Goal: Use online tool/utility: Utilize a website feature to perform a specific function

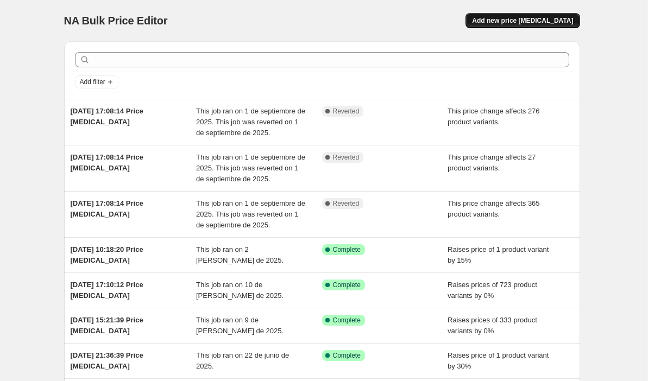
click at [520, 22] on span "Add new price change job" at bounding box center [522, 20] width 101 height 9
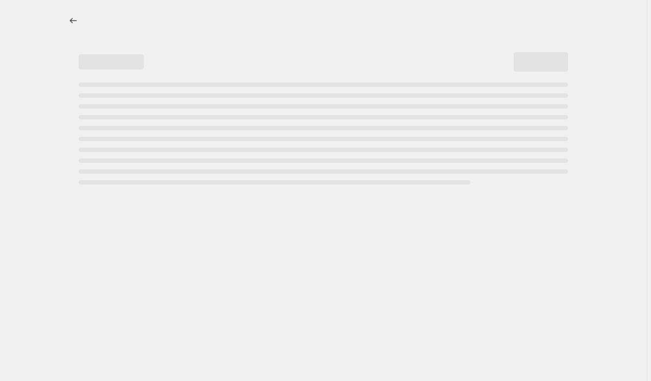
select select "percentage"
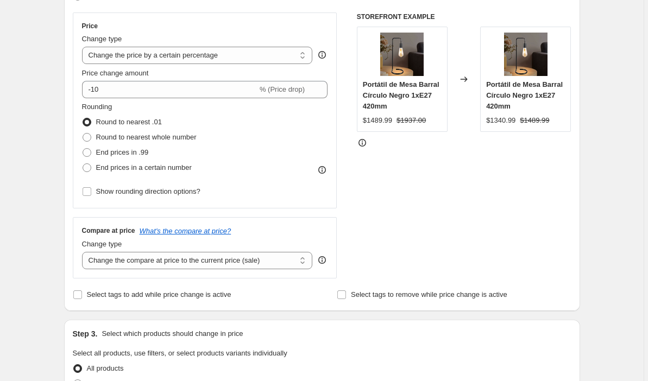
scroll to position [191, 0]
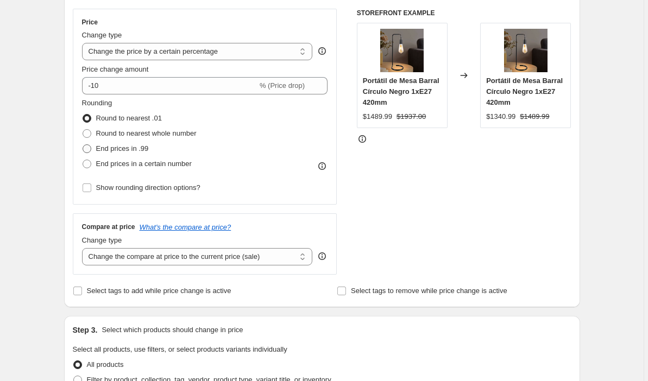
click at [91, 149] on span at bounding box center [87, 148] width 9 height 9
click at [83, 145] on input "End prices in .99" at bounding box center [83, 144] width 1 height 1
radio input "true"
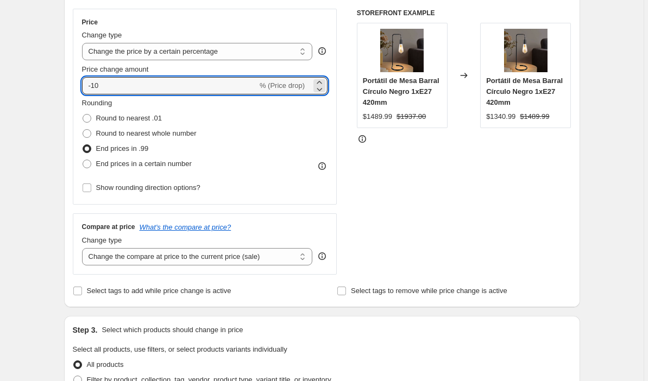
drag, startPoint x: 223, startPoint y: 85, endPoint x: 107, endPoint y: 74, distance: 116.2
click at [107, 74] on div "Price change amount -10 % (Price drop)" at bounding box center [205, 79] width 246 height 30
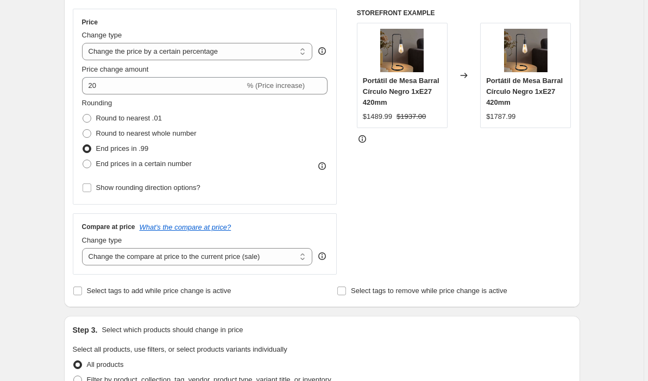
click at [320, 129] on div "Rounding Round to nearest .01 Round to nearest whole number End prices in .99 E…" at bounding box center [205, 135] width 246 height 74
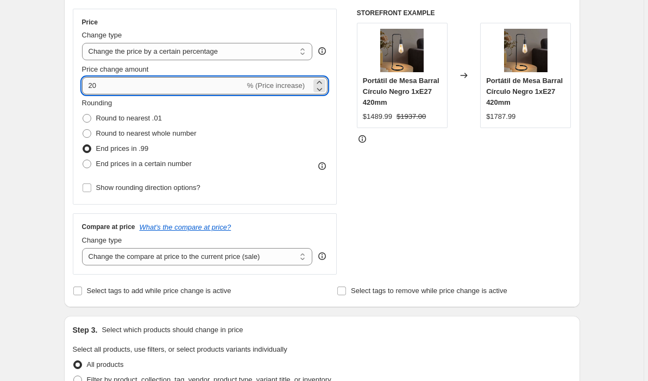
click at [214, 84] on input "20" at bounding box center [163, 85] width 163 height 17
type input "2"
type input "10"
click at [308, 115] on div "Rounding Round to nearest .01 Round to nearest whole number End prices in .99 E…" at bounding box center [205, 135] width 246 height 74
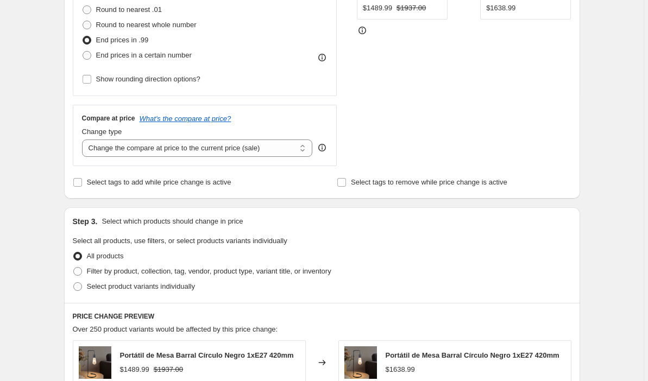
scroll to position [307, 0]
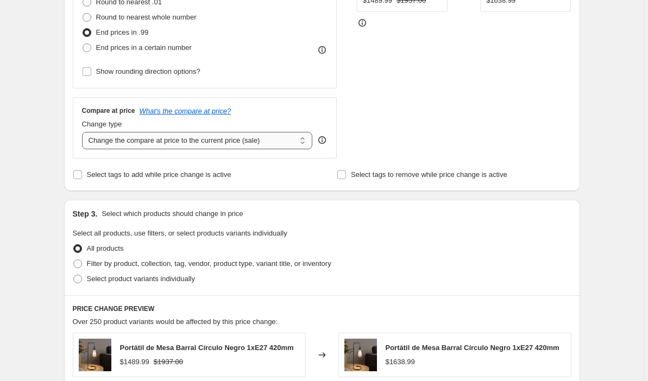
click at [270, 140] on select "Change the compare at price to the current price (sale) Change the compare at p…" at bounding box center [197, 140] width 231 height 17
select select "pp"
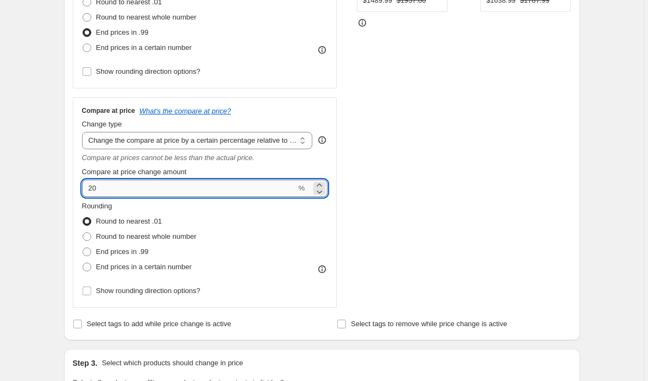
click at [193, 193] on input "20" at bounding box center [189, 188] width 214 height 17
type input "29"
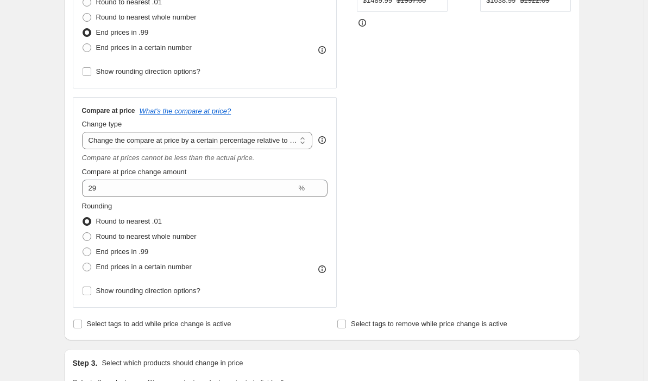
click at [302, 213] on div "Rounding Round to nearest .01 Round to nearest whole number End prices in .99 E…" at bounding box center [205, 238] width 246 height 74
click at [94, 237] on label "Round to nearest whole number" at bounding box center [139, 236] width 115 height 15
click at [83, 233] on input "Round to nearest whole number" at bounding box center [83, 232] width 1 height 1
radio input "true"
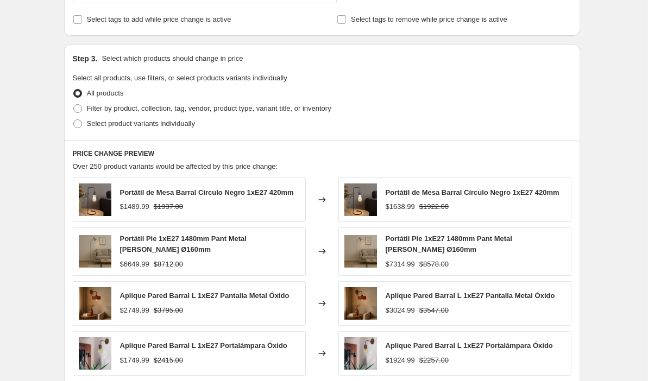
scroll to position [620, 0]
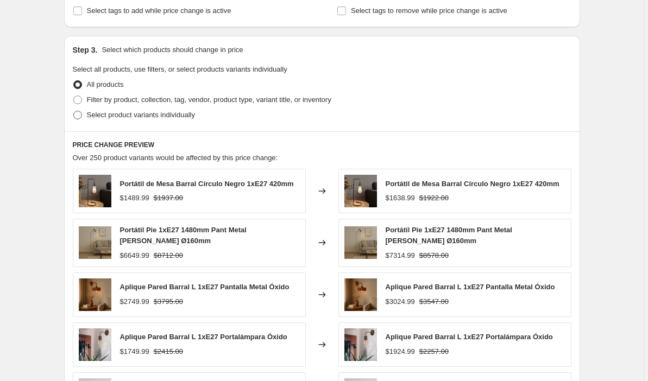
click at [81, 115] on span at bounding box center [77, 115] width 9 height 9
click at [74, 111] on input "Select product variants individually" at bounding box center [73, 111] width 1 height 1
radio input "true"
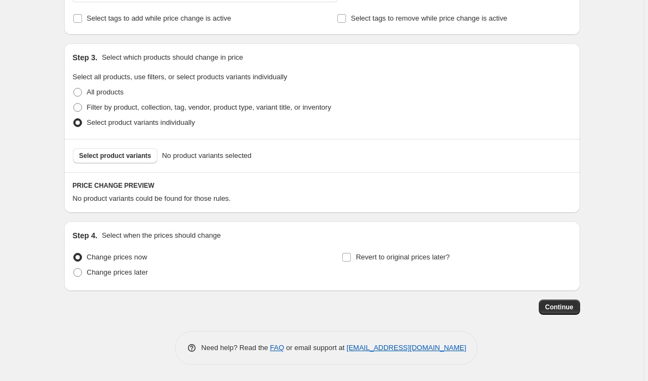
scroll to position [613, 0]
click at [132, 159] on span "Select product variants" at bounding box center [115, 155] width 72 height 9
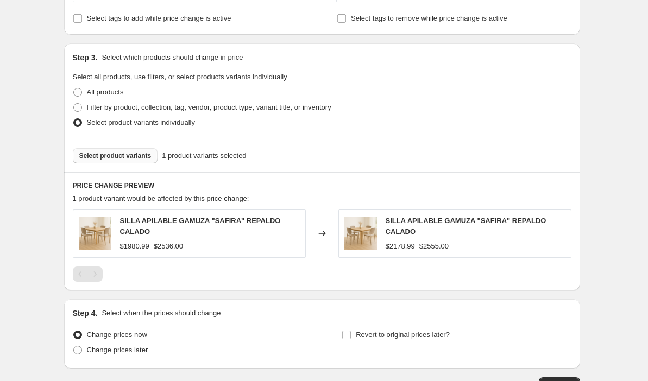
scroll to position [691, 0]
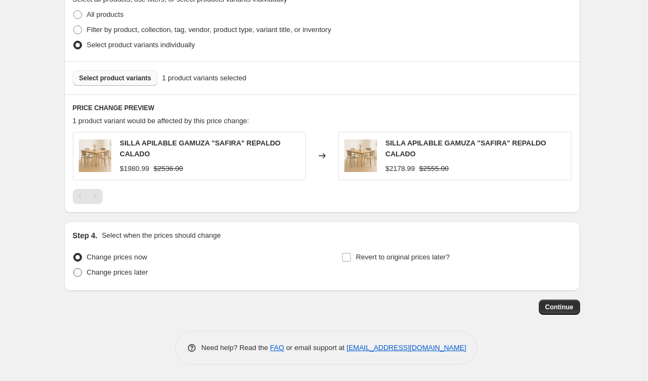
click at [80, 273] on span at bounding box center [77, 272] width 9 height 9
click at [74, 269] on input "Change prices later" at bounding box center [73, 268] width 1 height 1
radio input "true"
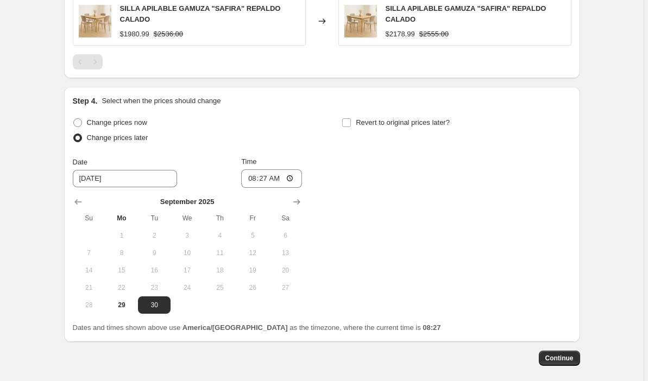
scroll to position [834, 0]
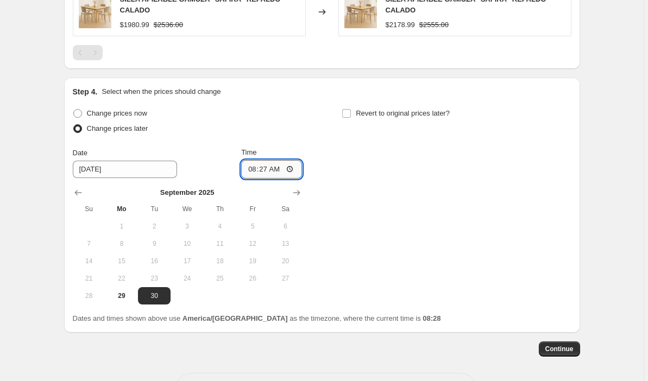
click at [266, 168] on input "08:27" at bounding box center [271, 169] width 61 height 18
type input "23:55"
click at [352, 176] on div "Change prices now Change prices later Date 9/30/2025 Time 23:55 September 2025 …" at bounding box center [322, 205] width 498 height 199
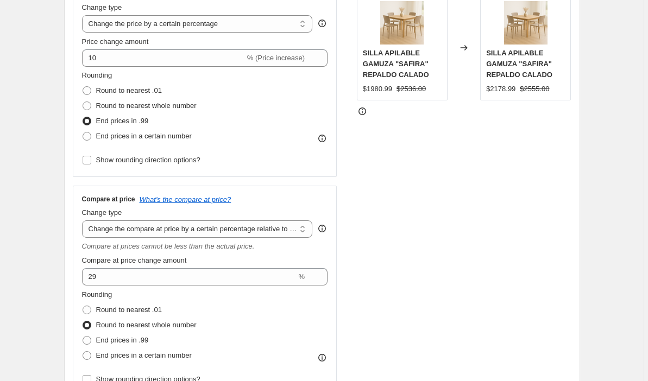
scroll to position [189, 0]
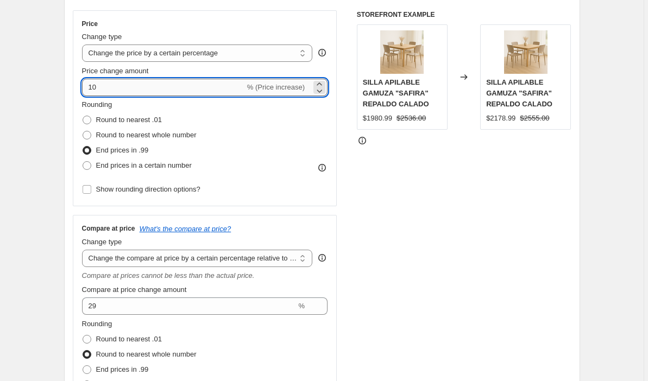
click at [100, 85] on input "10" at bounding box center [163, 87] width 163 height 17
type input "1"
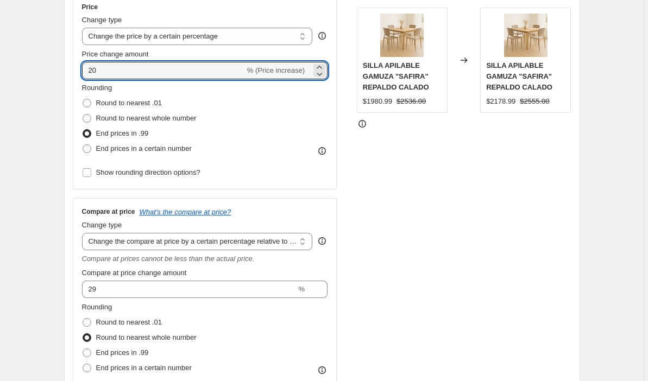
scroll to position [298, 0]
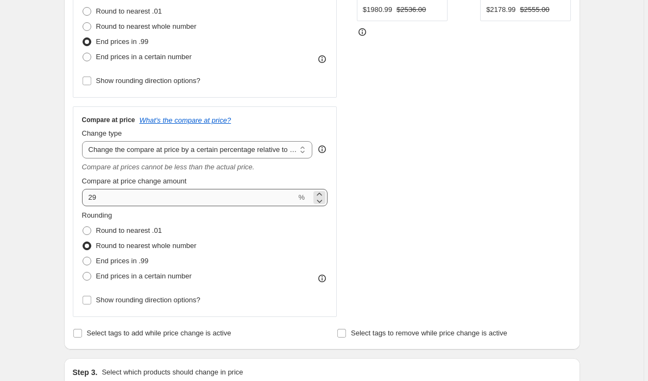
type input "20"
click at [135, 200] on input "29" at bounding box center [189, 197] width 214 height 17
type input "2"
type input "30"
click at [369, 205] on div "STOREFRONT EXAMPLE SILLA APILABLE GAMUZA "SAFIRA" REPALDO CALADO $1980.99 $2536…" at bounding box center [464, 109] width 214 height 415
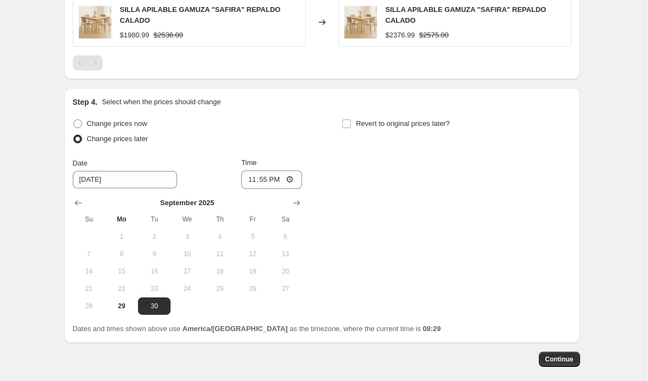
scroll to position [876, 0]
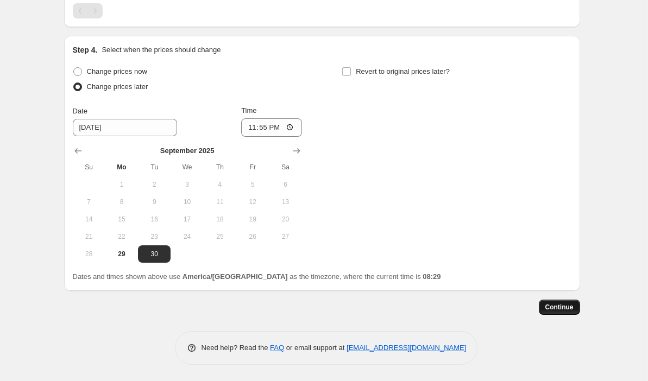
click at [552, 309] on span "Continue" at bounding box center [559, 307] width 28 height 9
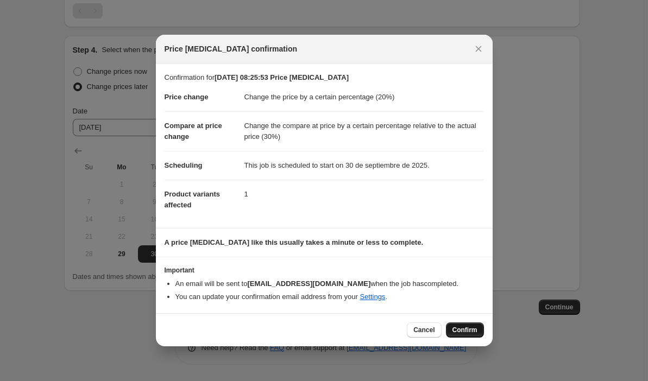
click at [458, 333] on span "Confirm" at bounding box center [464, 330] width 25 height 9
